Goal: Browse casually: Explore the website without a specific task or goal

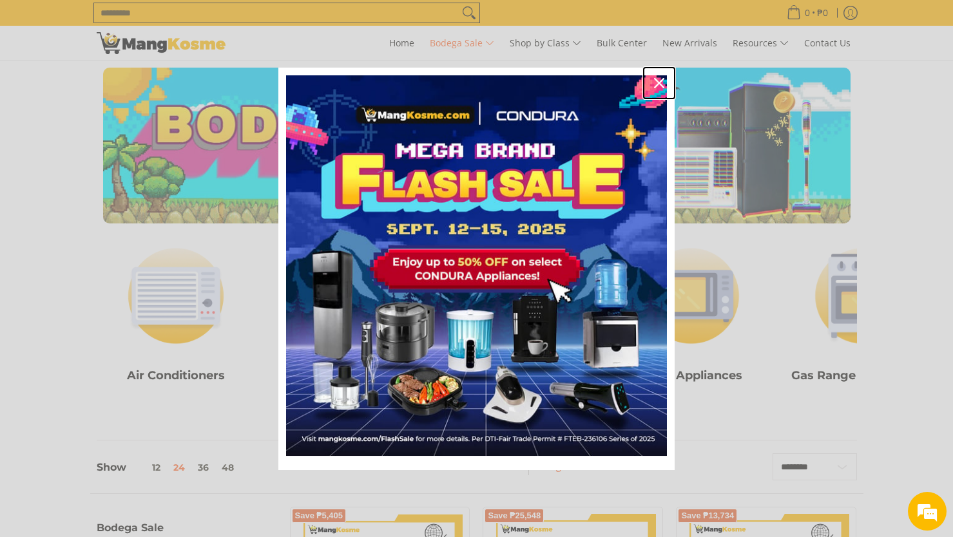
click at [662, 79] on icon "close icon" at bounding box center [659, 83] width 10 height 10
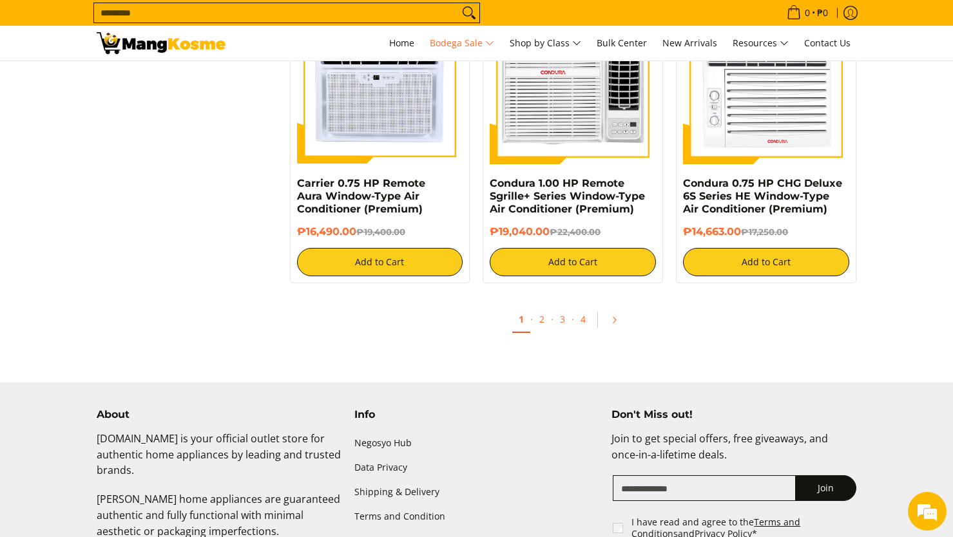
scroll to position [2705, 0]
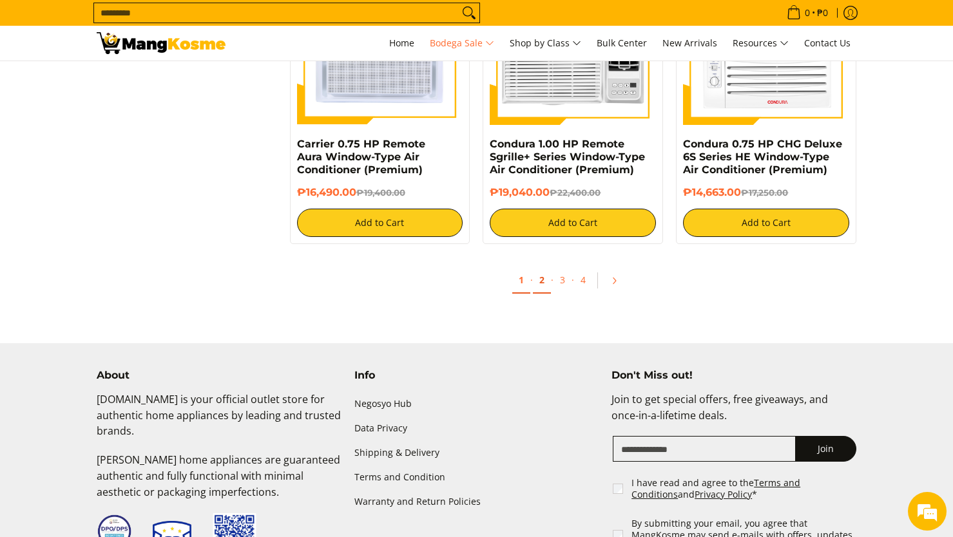
click at [541, 287] on link "2" at bounding box center [542, 280] width 18 height 26
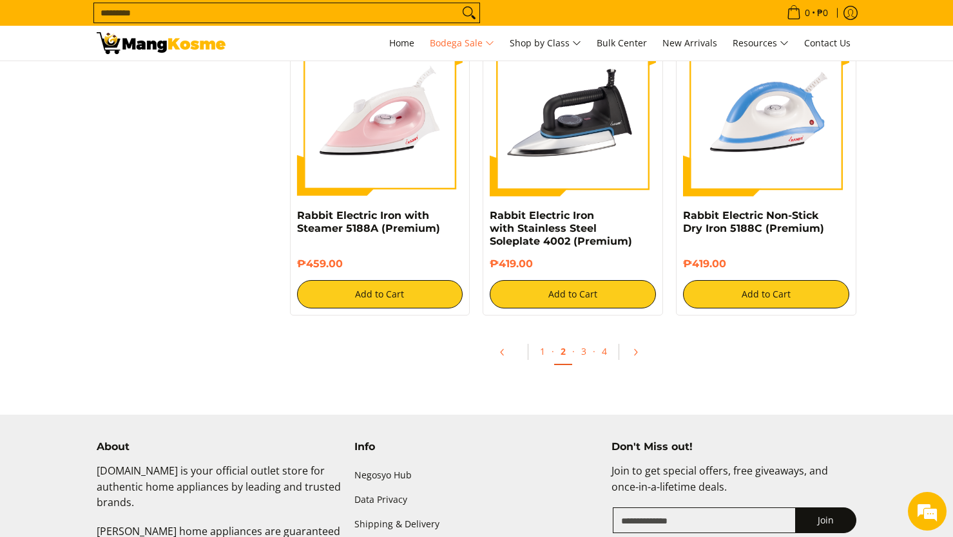
scroll to position [2705, 0]
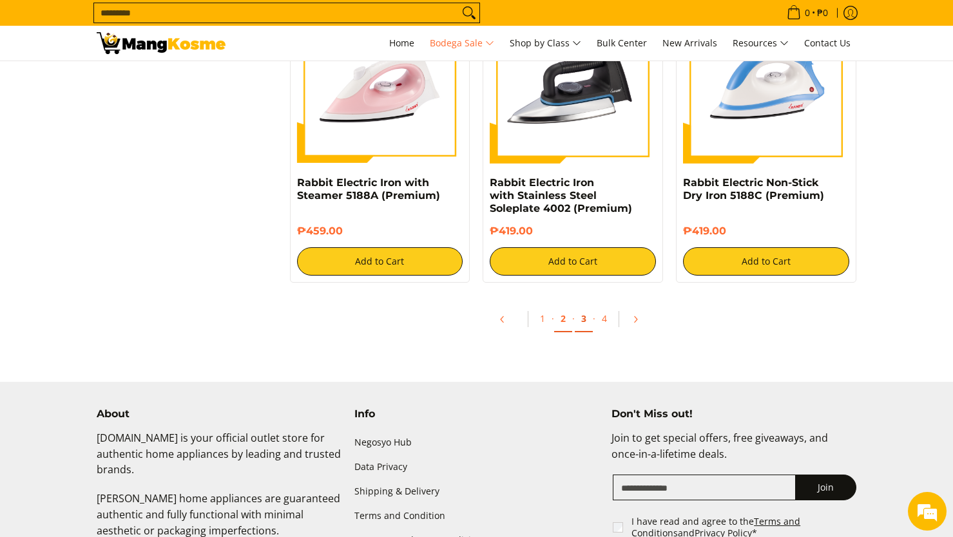
click at [584, 319] on link "3" at bounding box center [584, 319] width 18 height 26
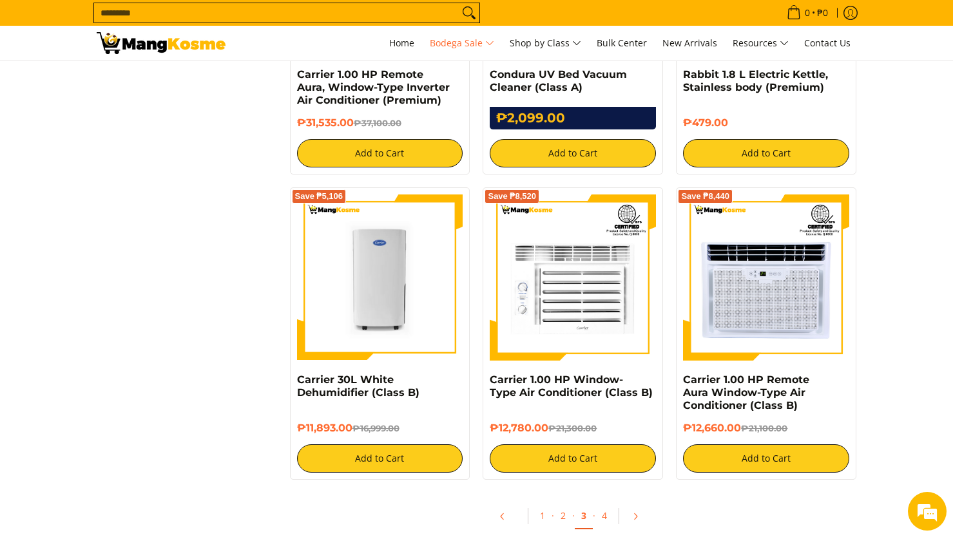
scroll to position [2641, 0]
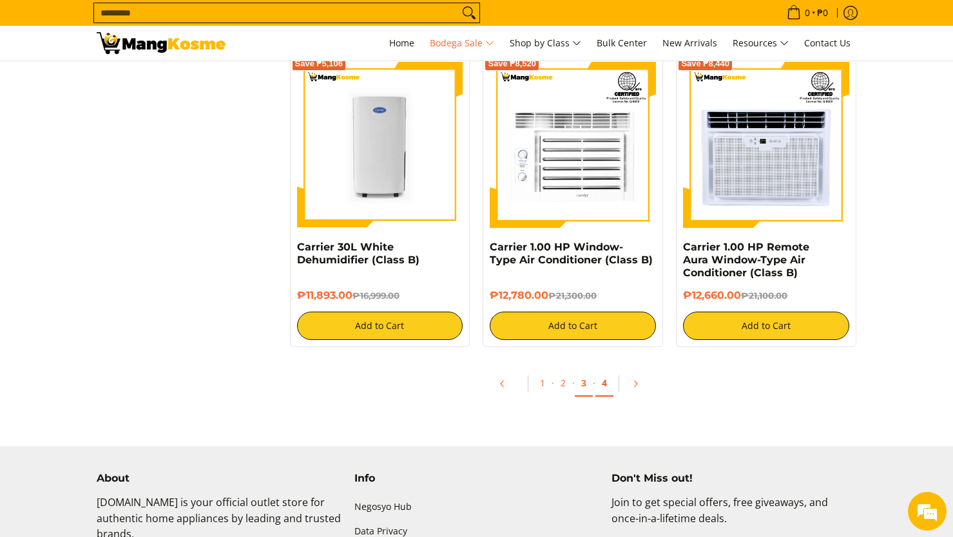
click at [608, 388] on link "4" at bounding box center [604, 383] width 18 height 26
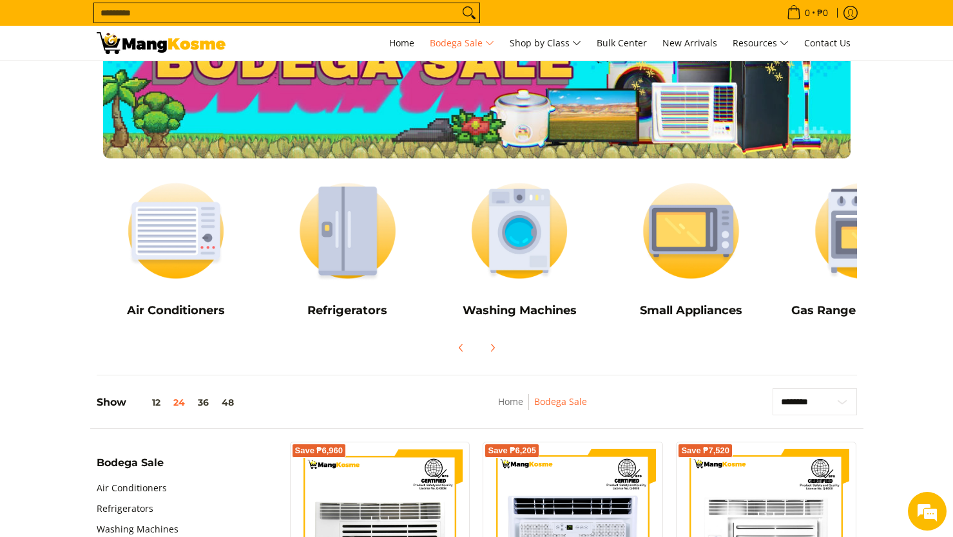
scroll to position [64, 0]
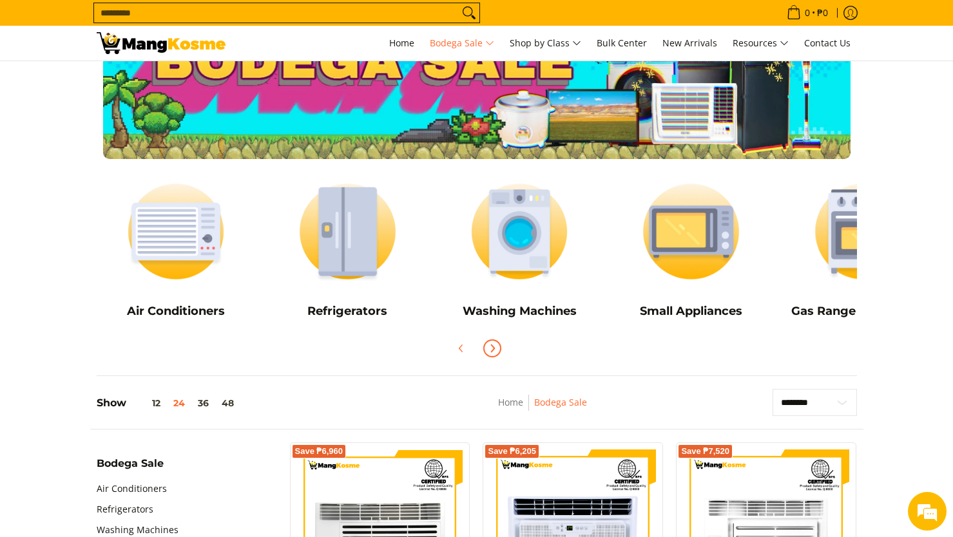
click at [499, 349] on span "Next" at bounding box center [491, 348] width 15 height 15
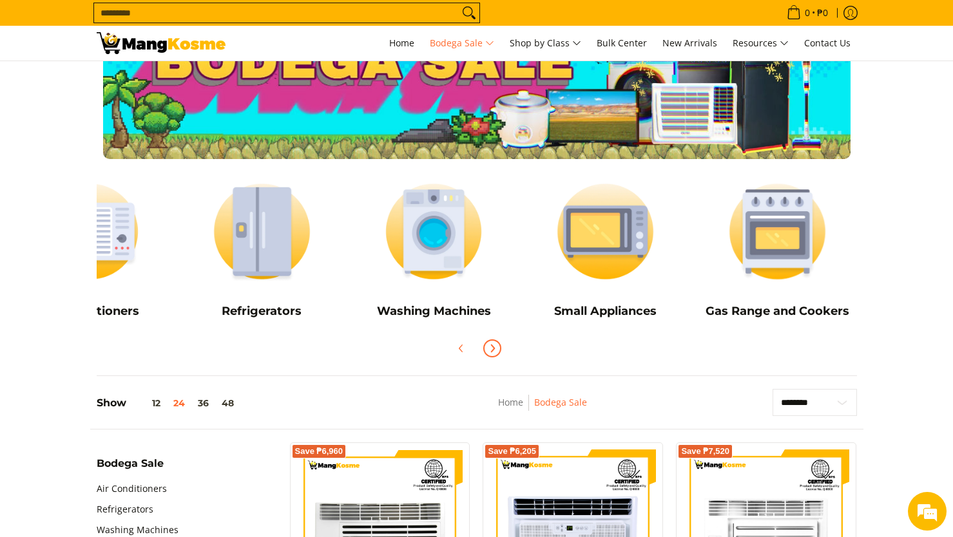
click at [499, 349] on span "Next" at bounding box center [491, 348] width 15 height 15
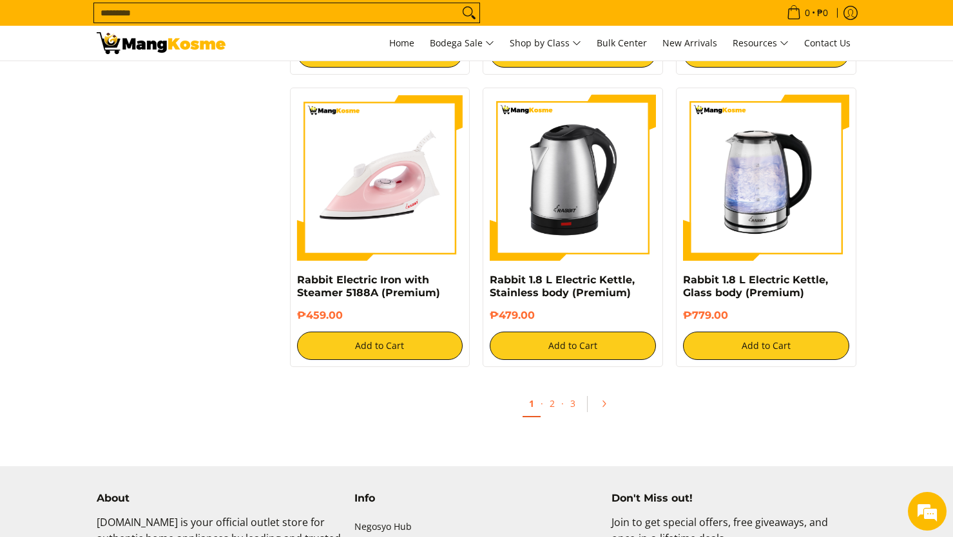
scroll to position [2319, 0]
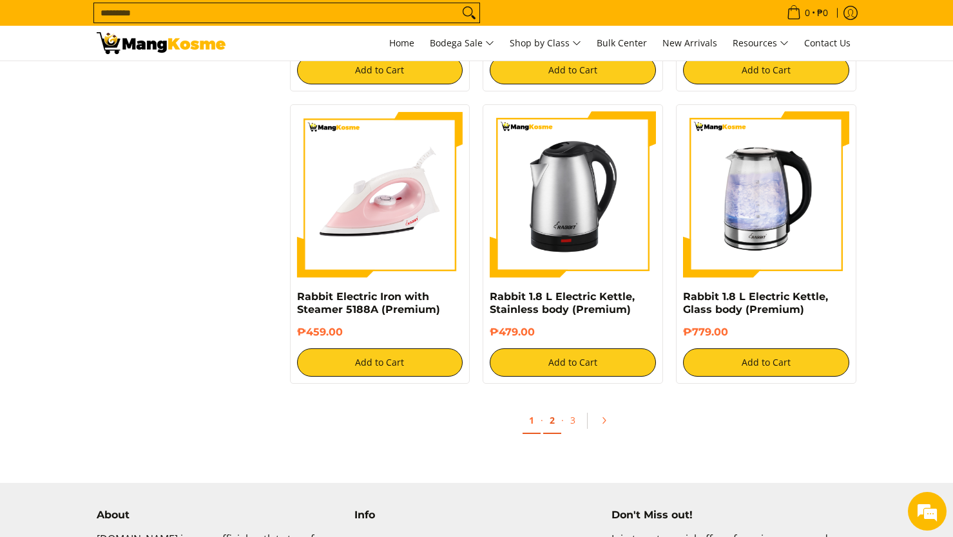
click at [550, 423] on link "2" at bounding box center [552, 421] width 18 height 26
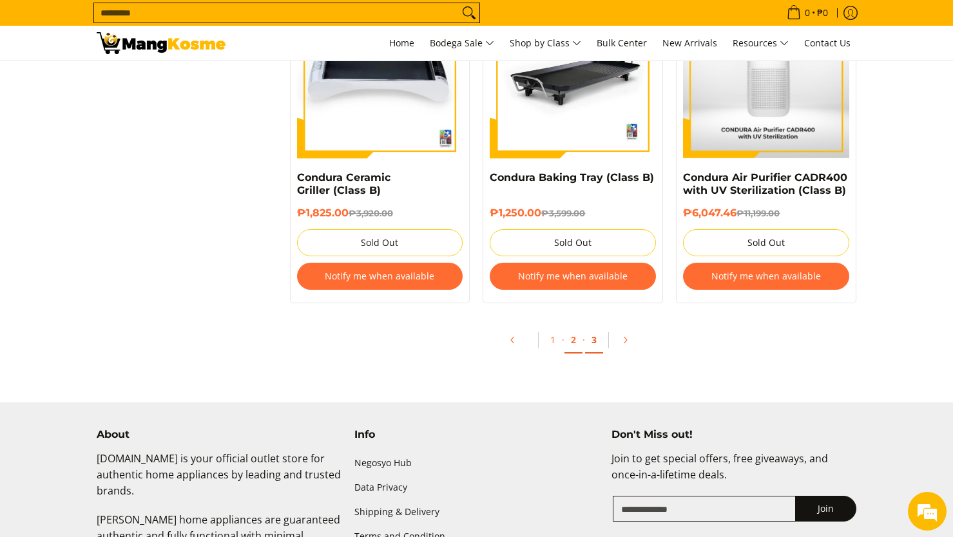
click at [591, 338] on link "3" at bounding box center [594, 340] width 18 height 26
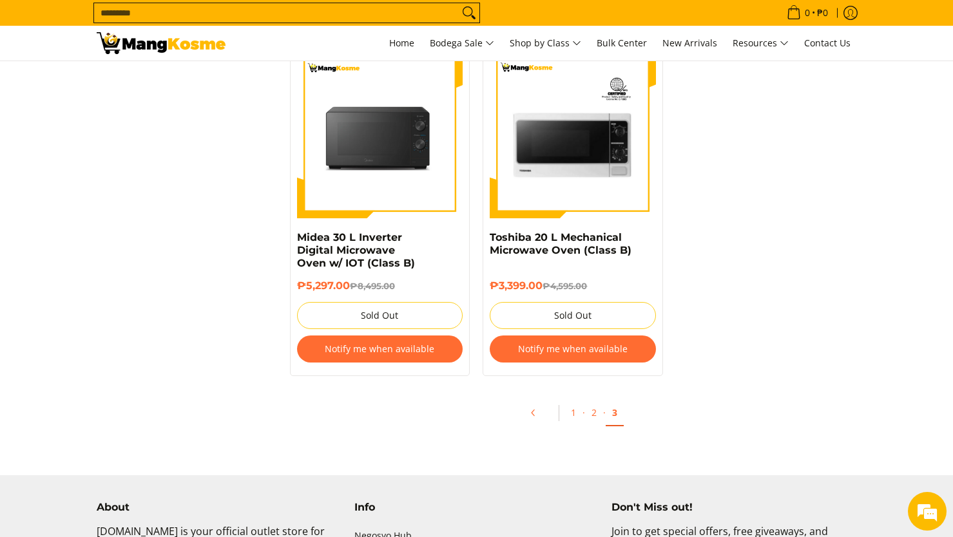
scroll to position [2705, 0]
